Goal: Information Seeking & Learning: Learn about a topic

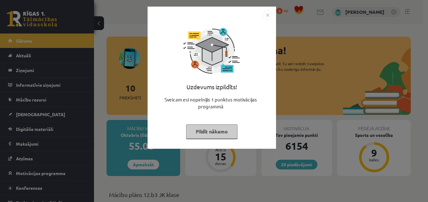
click at [264, 15] on img "Close" at bounding box center [267, 14] width 9 height 9
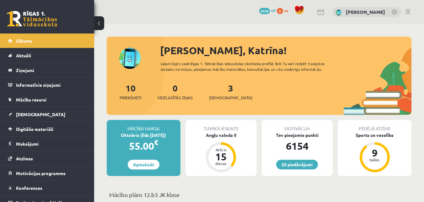
click at [220, 139] on div "Tuvākā ieskaite Angļu valoda II Atlicis 15 dienas" at bounding box center [220, 148] width 71 height 56
click at [220, 138] on div "Angļu valoda II" at bounding box center [220, 135] width 71 height 7
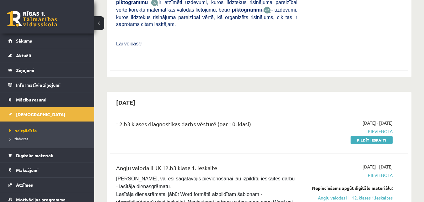
scroll to position [408, 0]
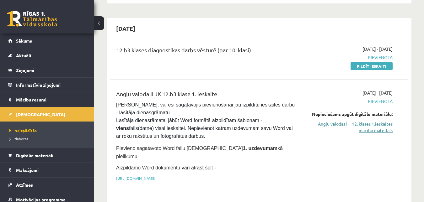
click at [367, 121] on link "Angļu valodas II - 12. klases 1.ieskaites mācību materiāls" at bounding box center [349, 127] width 86 height 13
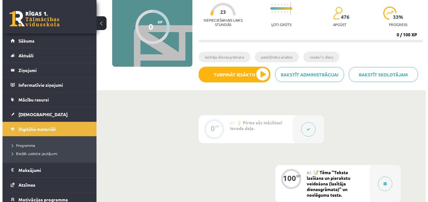
scroll to position [63, 0]
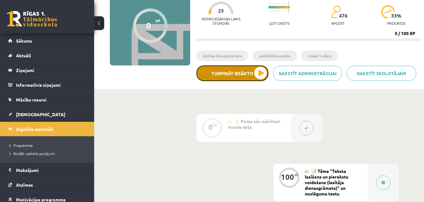
click at [259, 77] on button "Turpināt iesākto" at bounding box center [232, 74] width 72 height 16
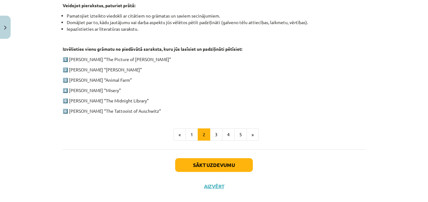
scroll to position [314, 0]
